Goal: Check status: Check status

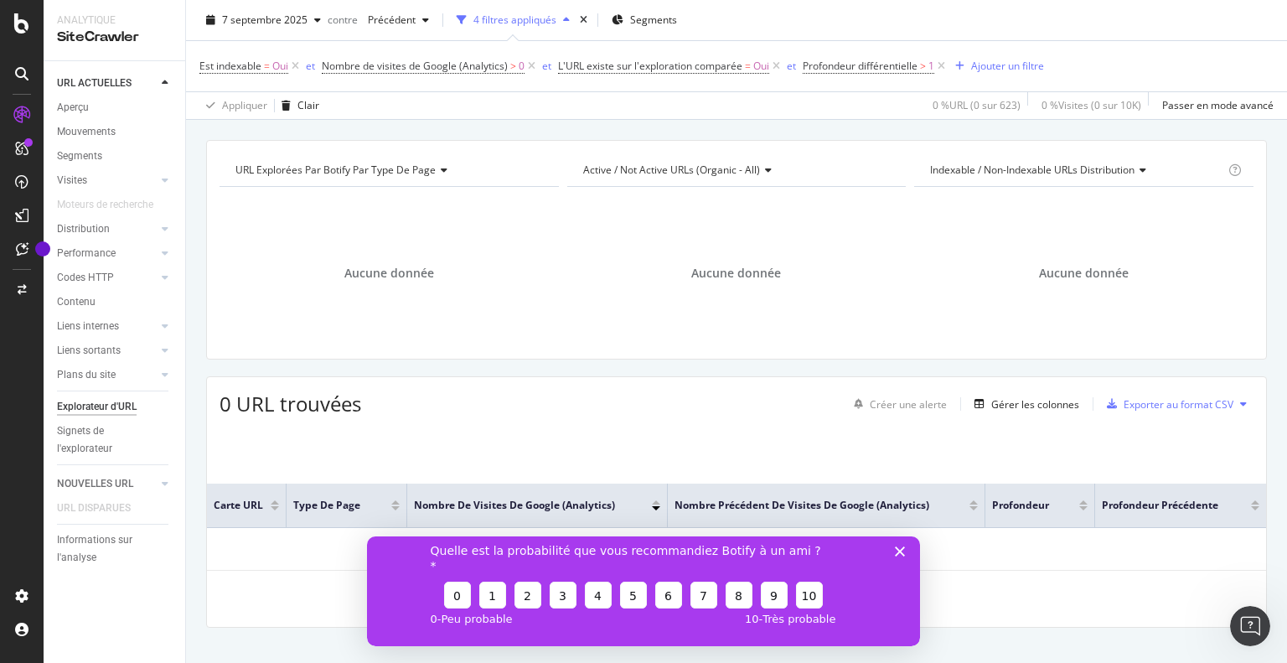
scroll to position [65, 0]
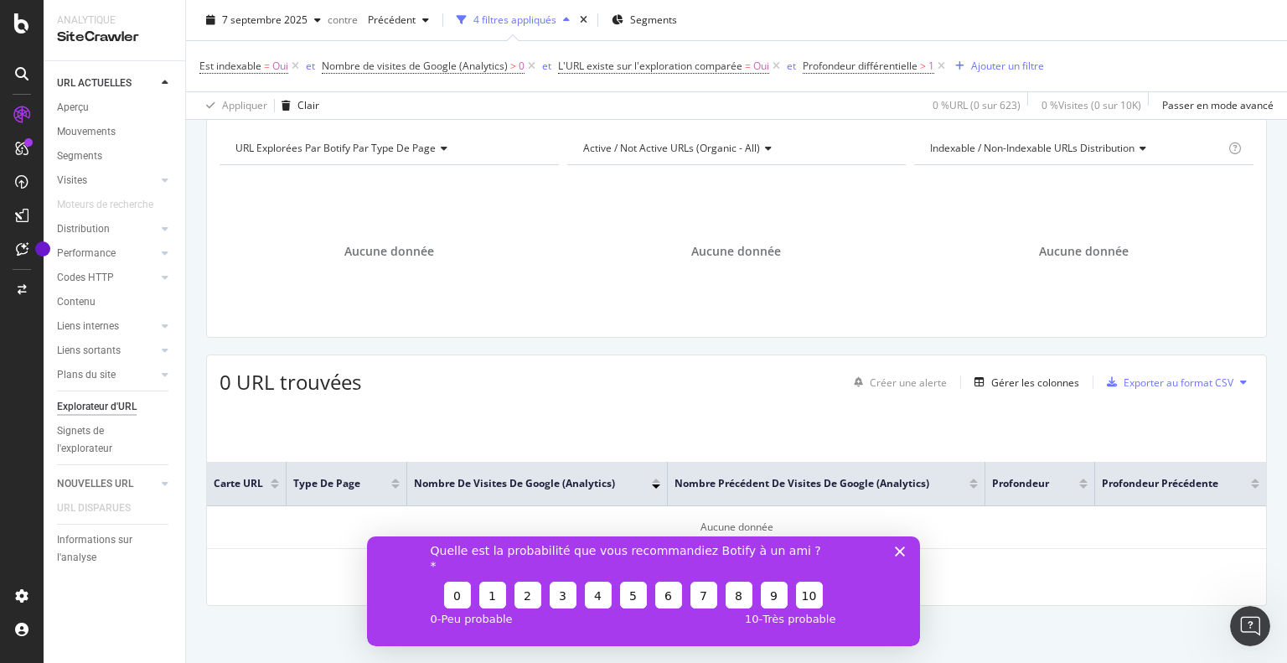
drag, startPoint x: 898, startPoint y: 570, endPoint x: 1261, endPoint y: 1091, distance: 635.2
click at [898, 556] on icon "Fermer l'enquête" at bounding box center [900, 551] width 10 height 10
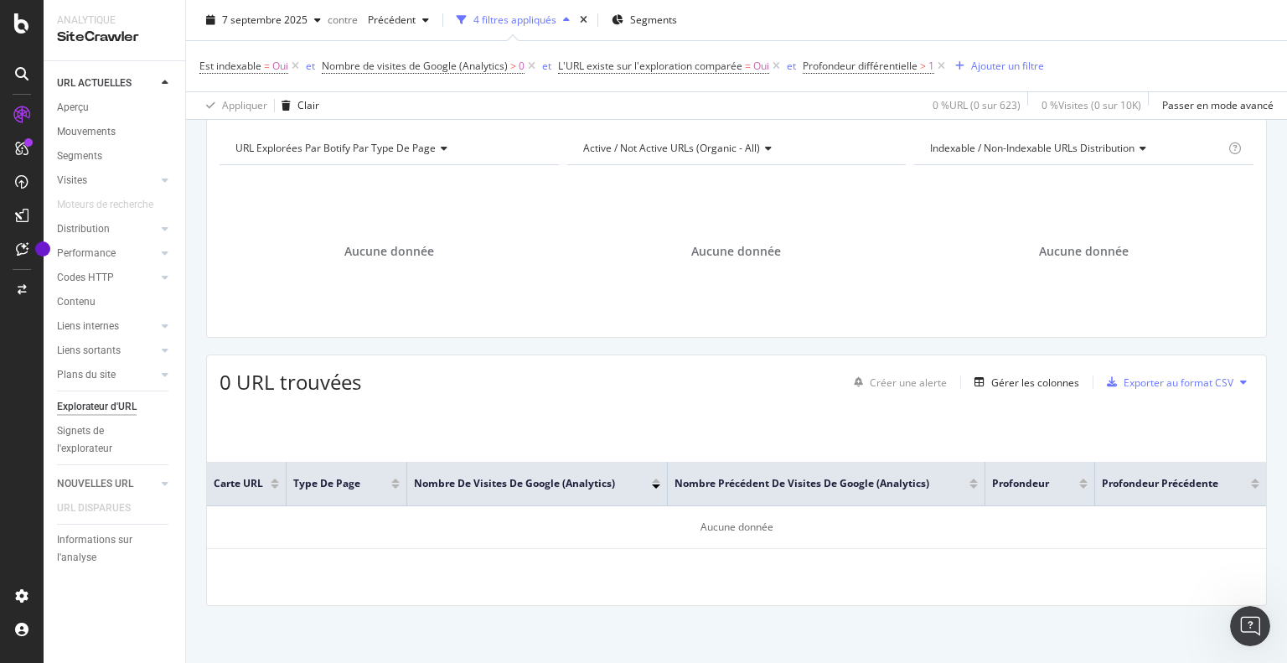
click at [1207, 34] on div "7 septembre 2025 contre Précédent 4 filtres appliqués Segments" at bounding box center [736, 24] width 1101 height 34
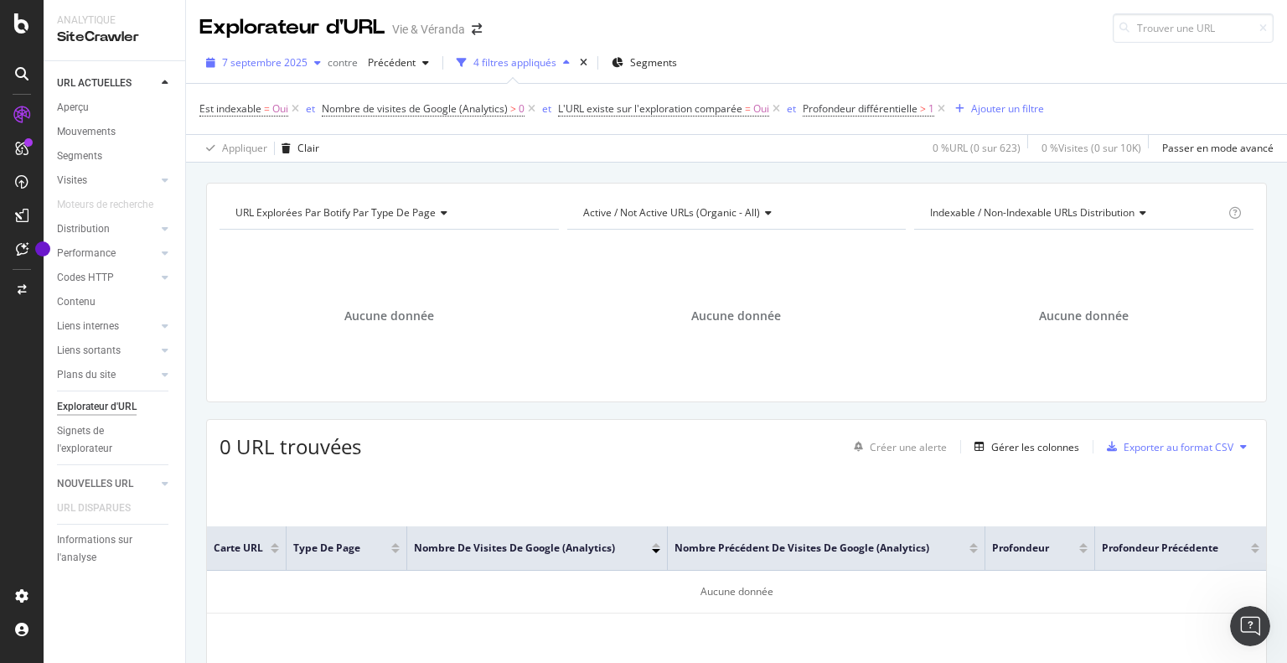
click at [305, 66] on font "7 septembre 2025" at bounding box center [264, 62] width 85 height 14
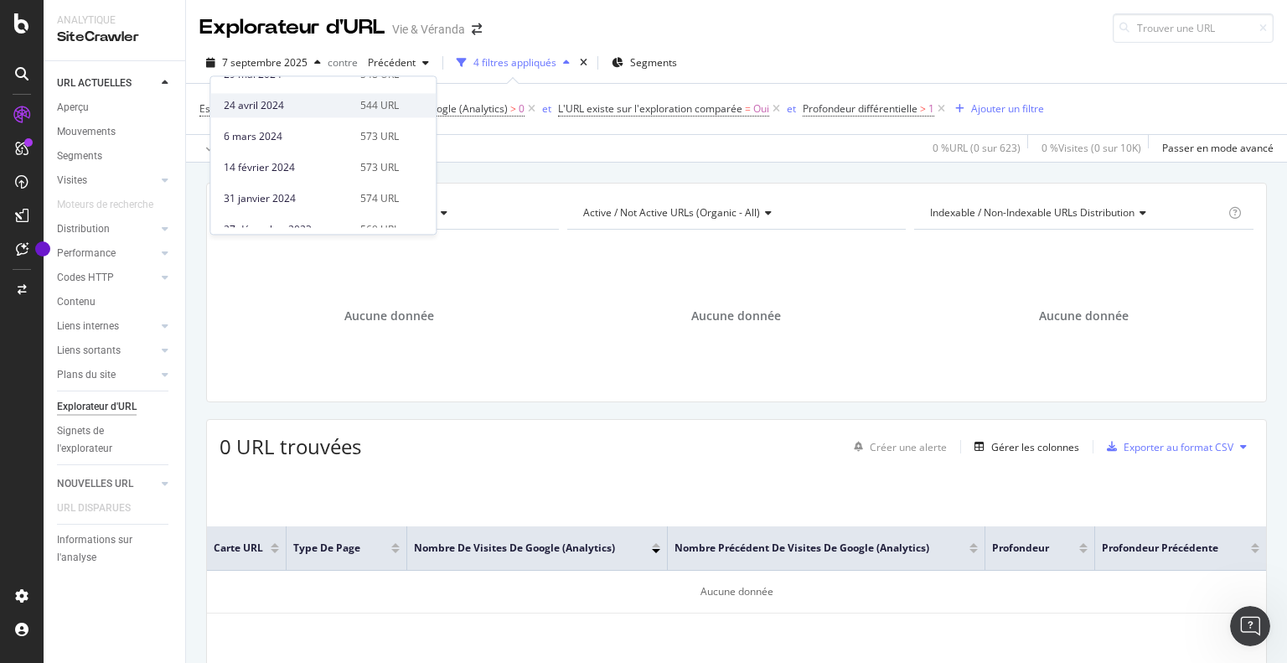
scroll to position [593, 0]
click at [272, 201] on font "14 février 2024" at bounding box center [259, 206] width 71 height 14
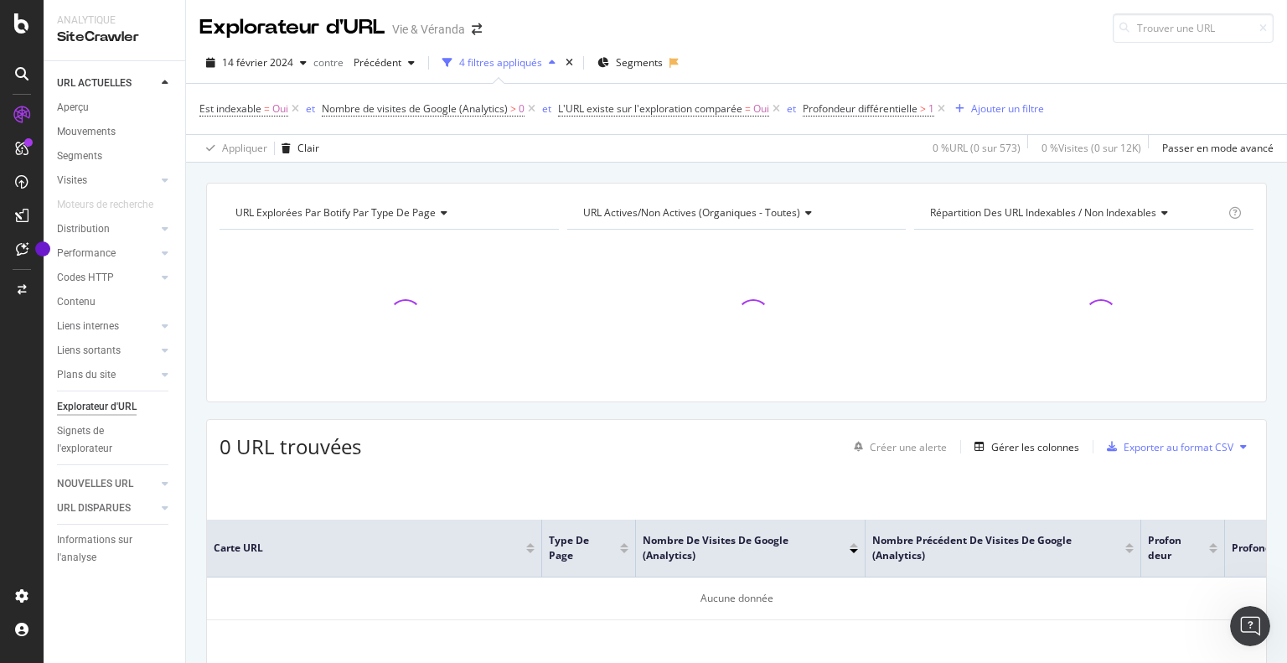
scroll to position [65, 0]
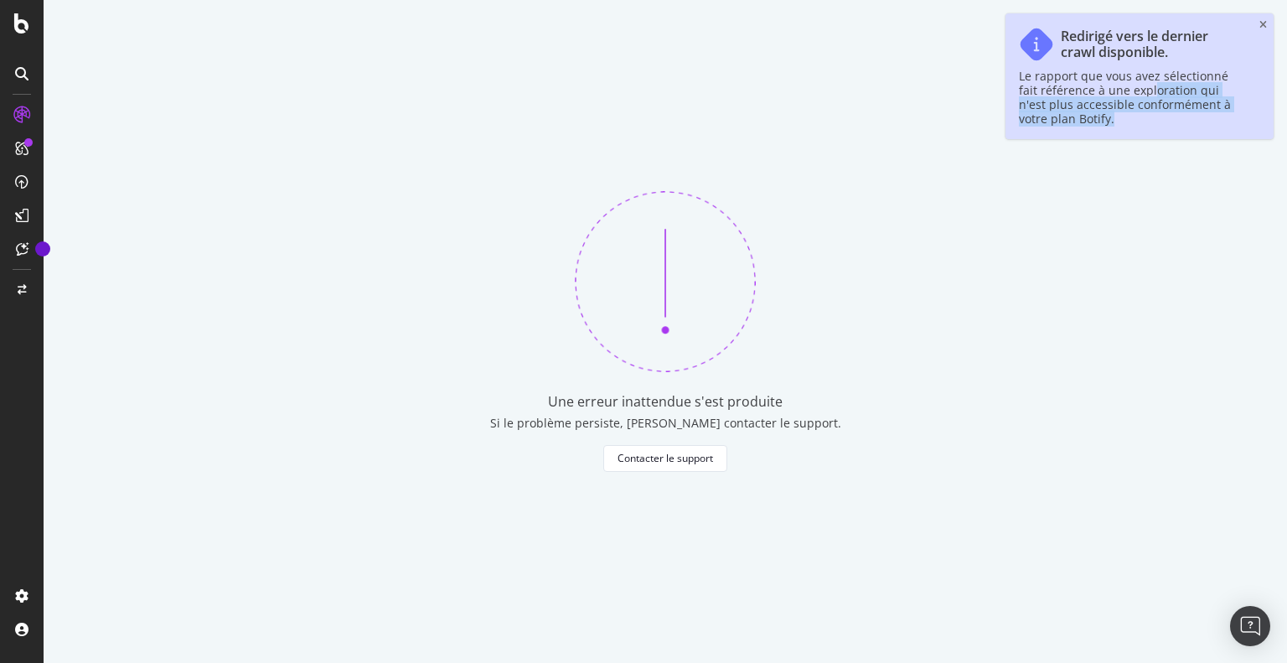
click at [1133, 90] on div "Le rapport que vous avez sélectionné fait référence à une exploration qui n'est…" at bounding box center [1131, 97] width 225 height 57
